Goal: Transaction & Acquisition: Purchase product/service

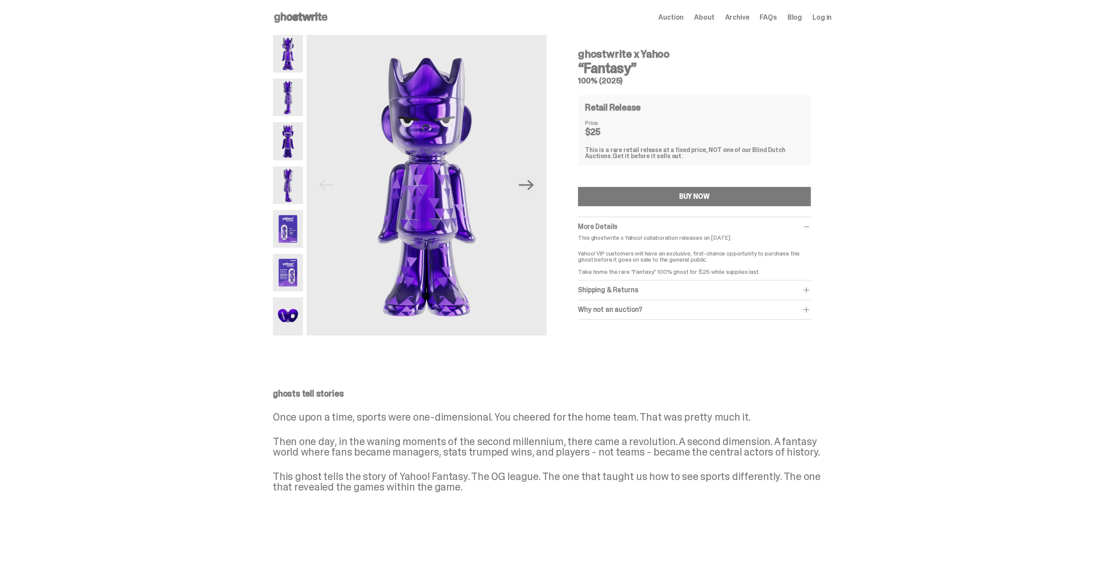
click at [291, 233] on img at bounding box center [288, 229] width 30 height 38
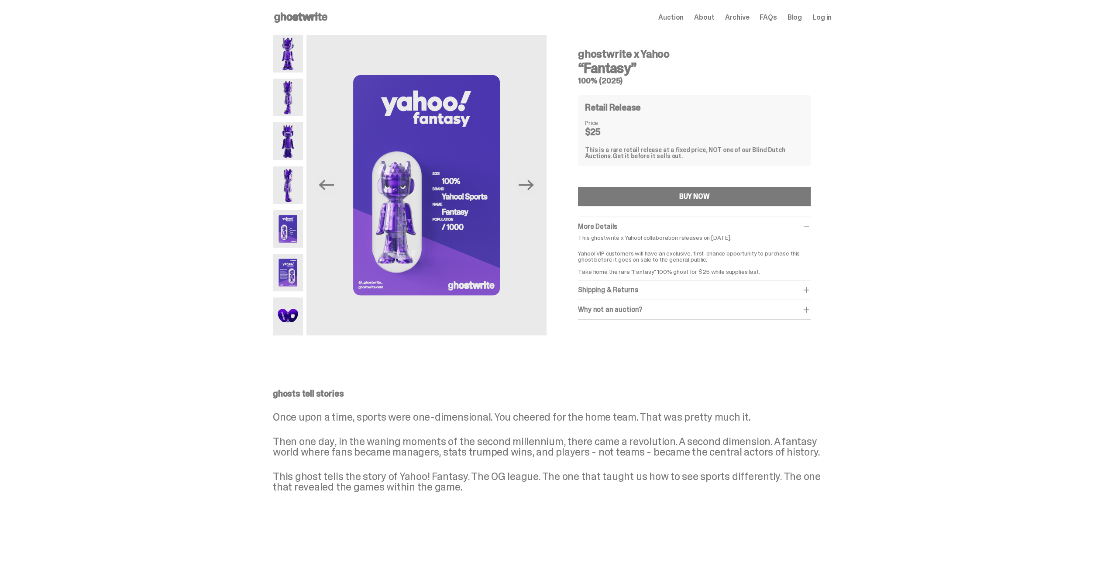
click at [295, 259] on img at bounding box center [288, 273] width 30 height 38
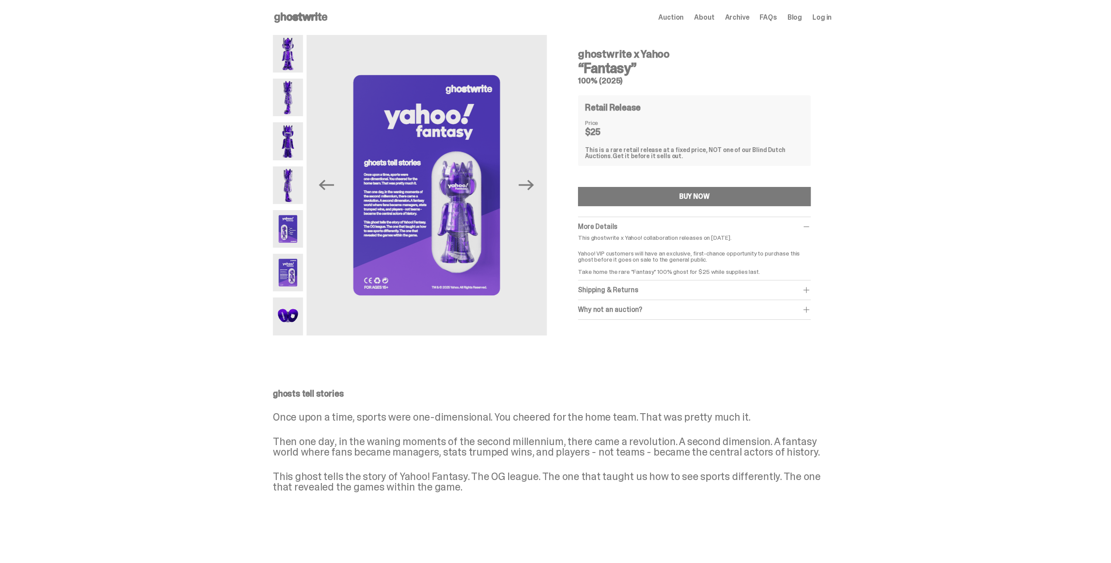
click at [301, 308] on img at bounding box center [288, 316] width 30 height 38
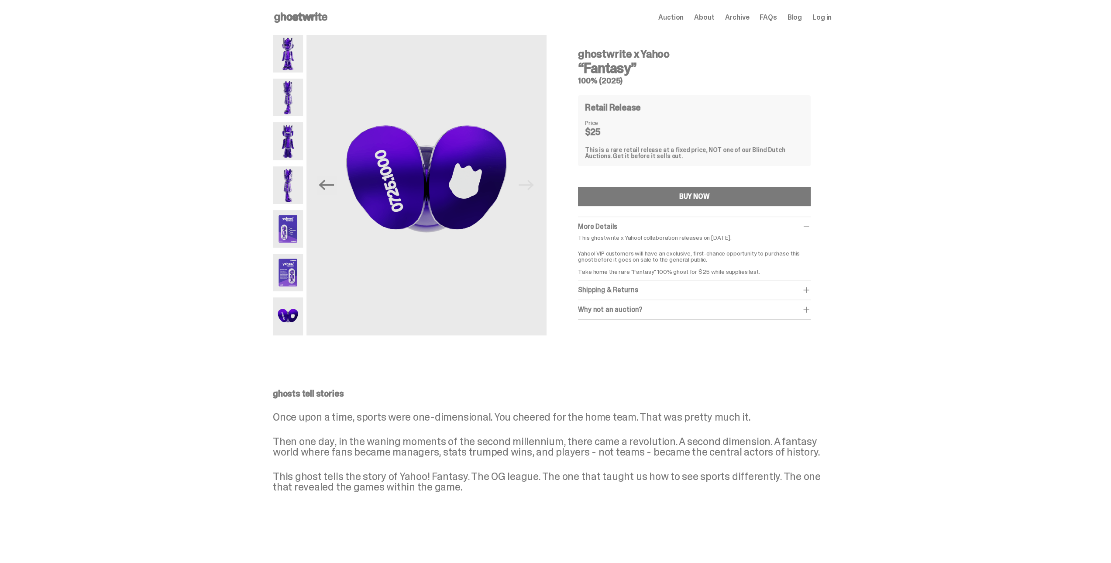
click at [291, 268] on img at bounding box center [288, 273] width 30 height 38
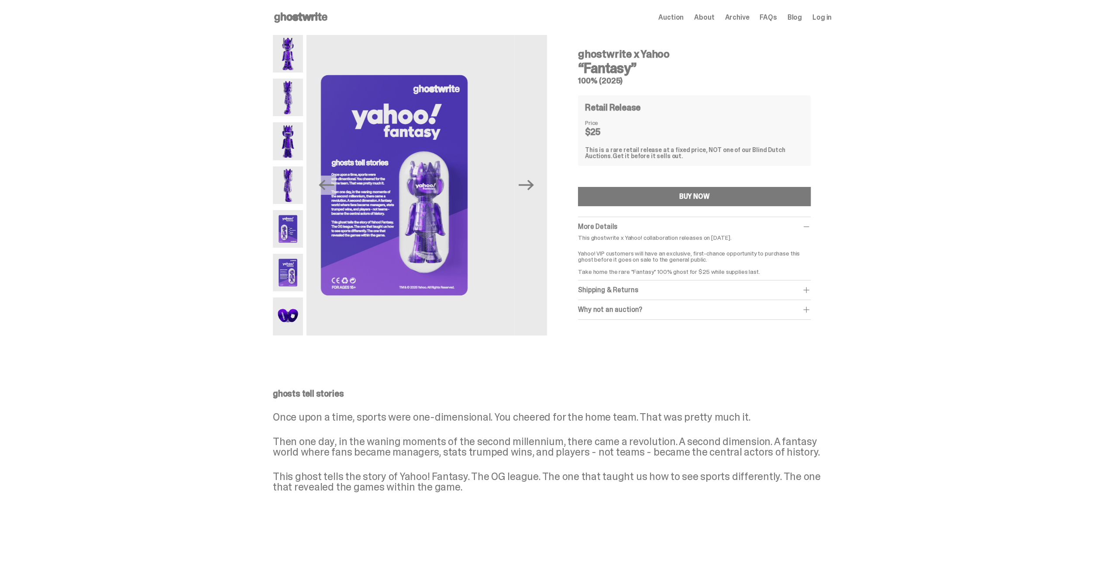
click at [285, 236] on img at bounding box center [288, 229] width 30 height 38
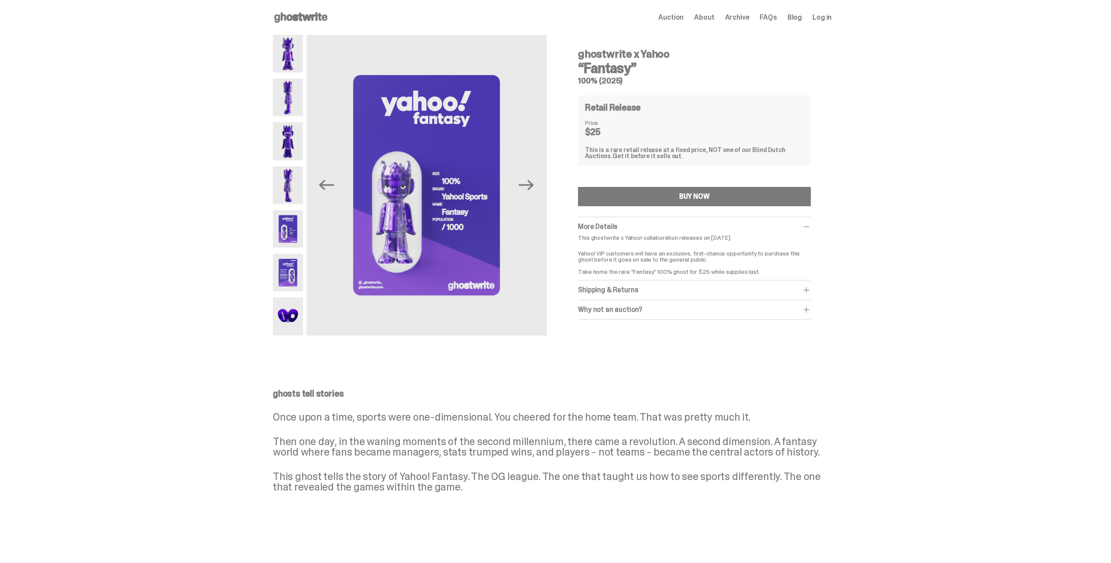
click at [299, 198] on img at bounding box center [288, 185] width 30 height 38
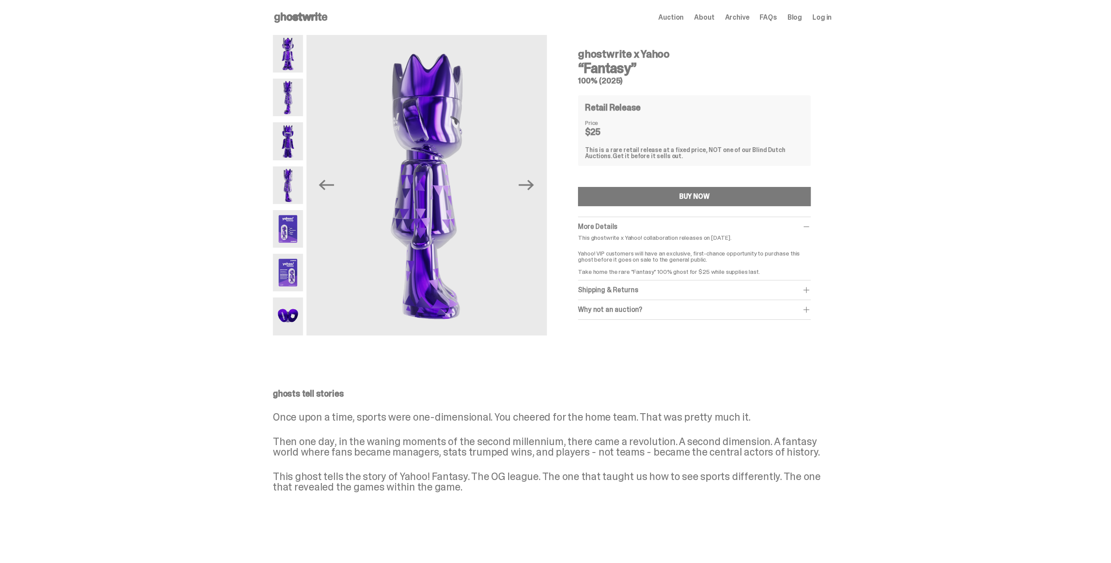
click at [291, 157] on img at bounding box center [288, 141] width 30 height 38
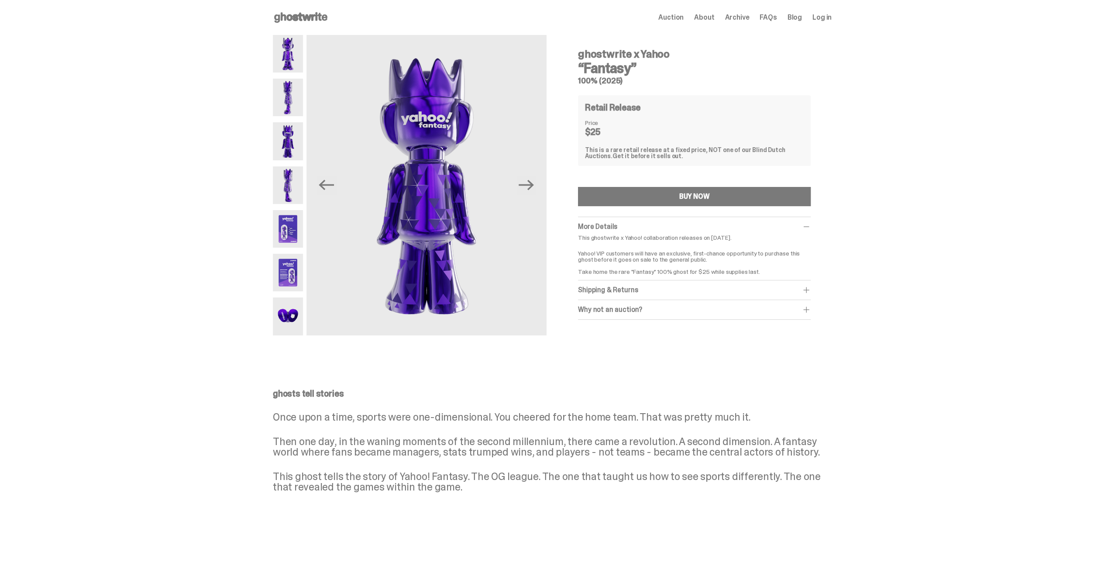
click at [282, 125] on img at bounding box center [288, 141] width 30 height 38
click at [289, 103] on img at bounding box center [288, 98] width 30 height 38
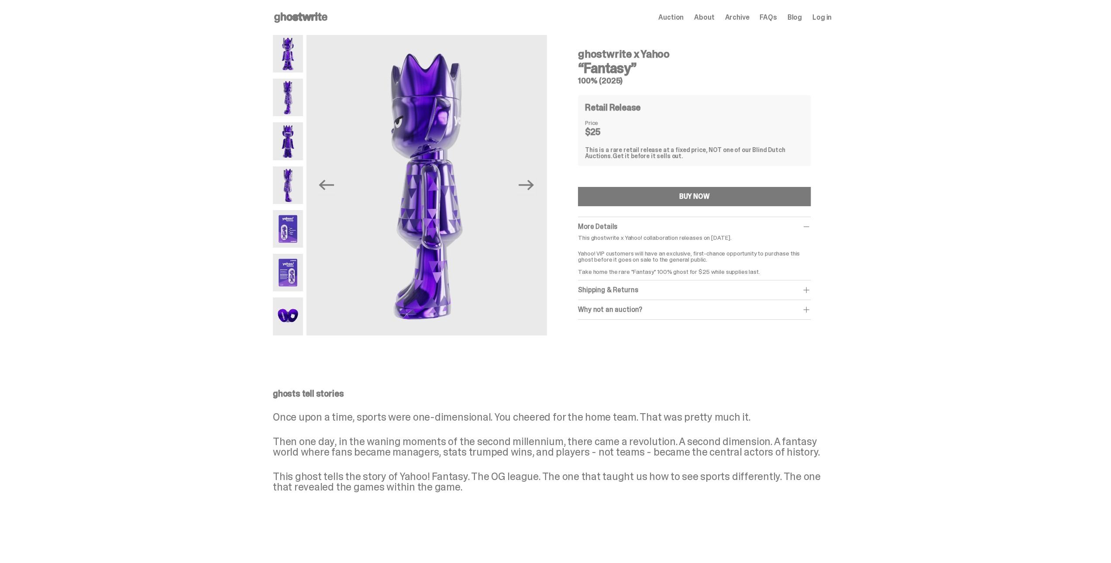
click at [280, 73] on div at bounding box center [288, 185] width 30 height 300
click at [293, 71] on img at bounding box center [288, 54] width 30 height 38
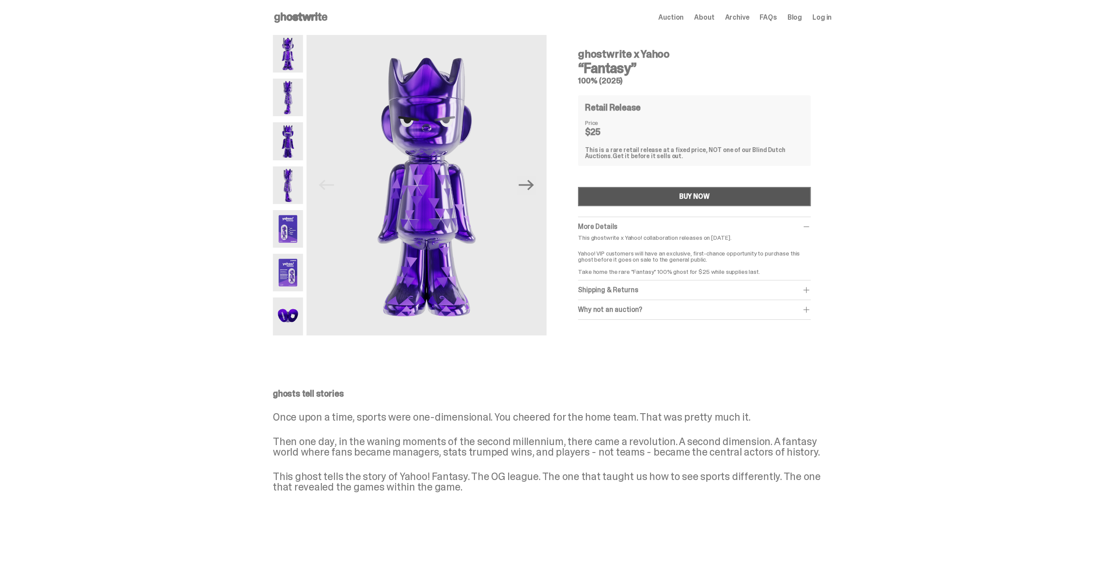
click at [710, 199] on div "BUY NOW" at bounding box center [694, 196] width 31 height 7
